Goal: Entertainment & Leisure: Consume media (video, audio)

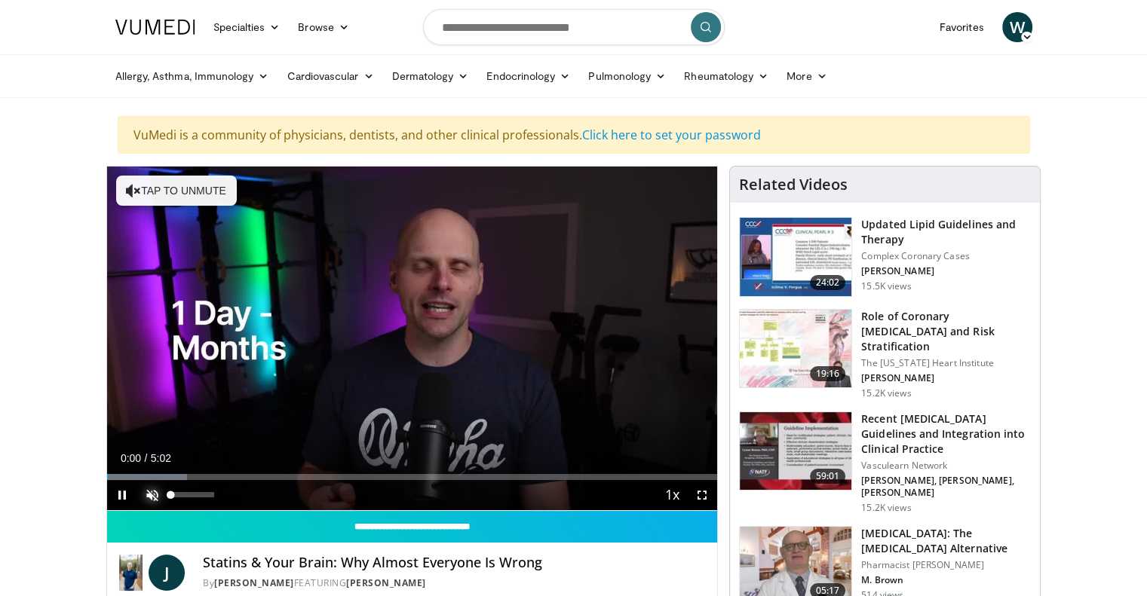
click at [152, 497] on span "Video Player" at bounding box center [152, 495] width 30 height 30
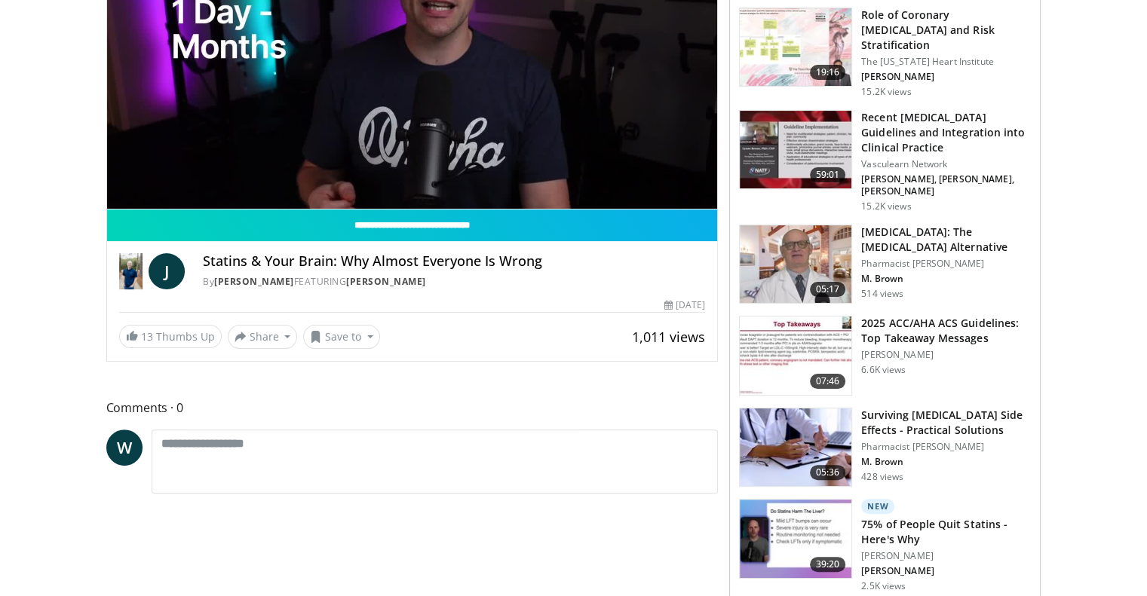
scroll to position [151, 0]
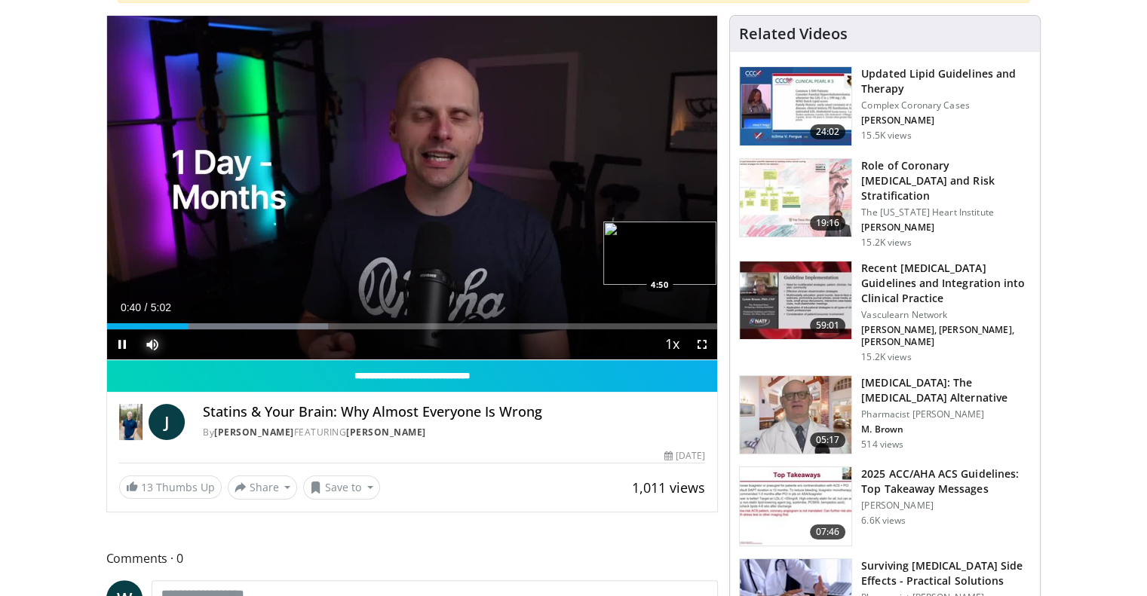
click at [695, 326] on div "Loaded : 36.23% 0:40 4:50" at bounding box center [412, 326] width 611 height 6
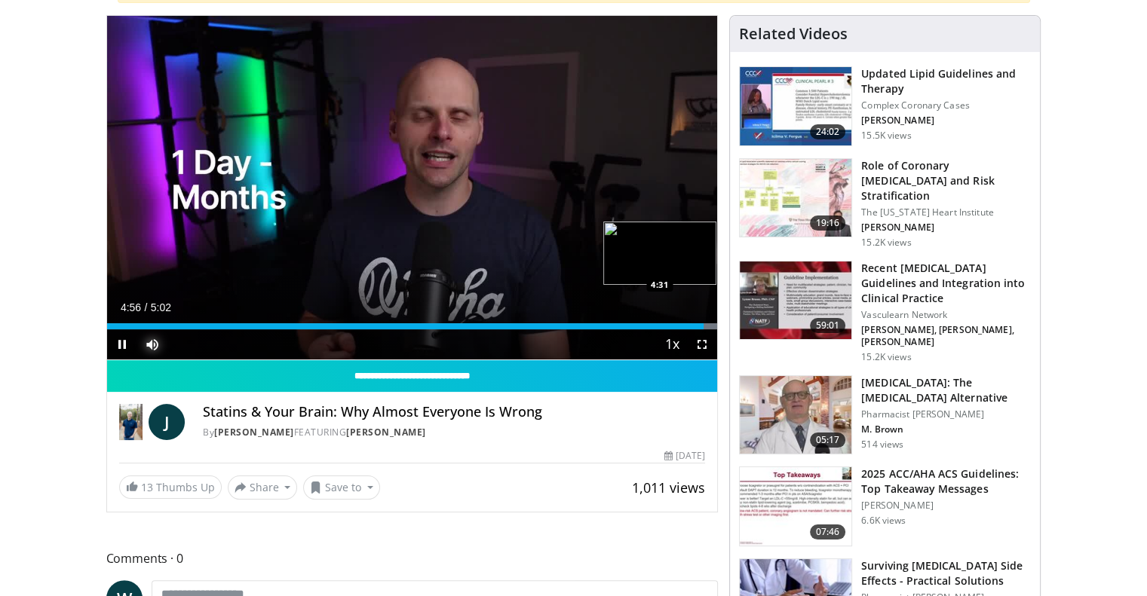
click at [654, 328] on div "4:56" at bounding box center [405, 326] width 597 height 6
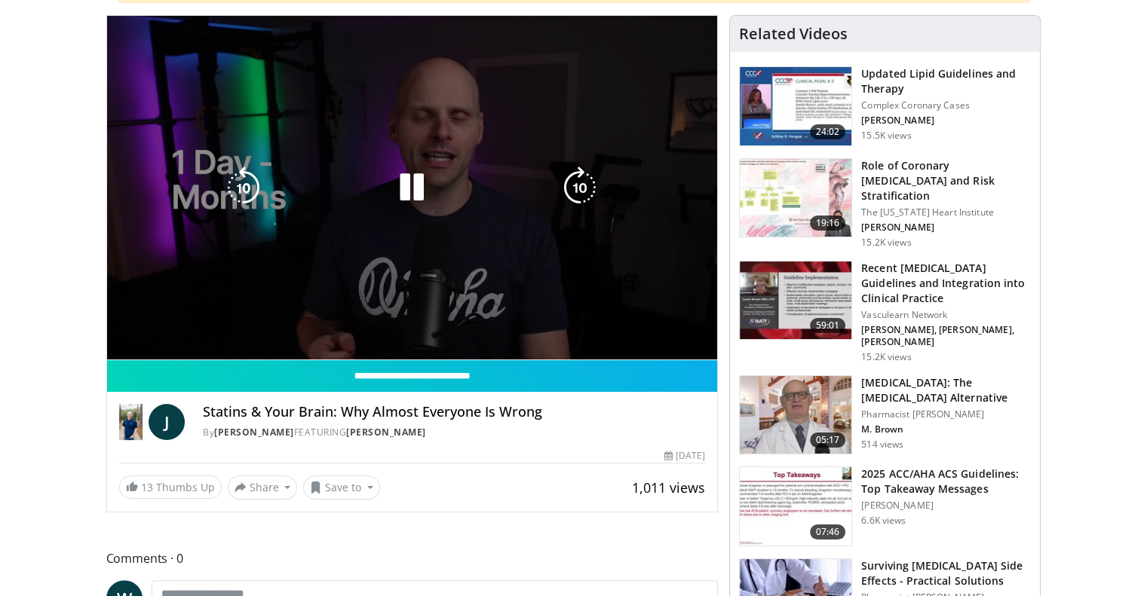
click at [580, 325] on div "Loaded : 100.00% 5:00 3:54" at bounding box center [412, 326] width 611 height 6
